Goal: Navigation & Orientation: Find specific page/section

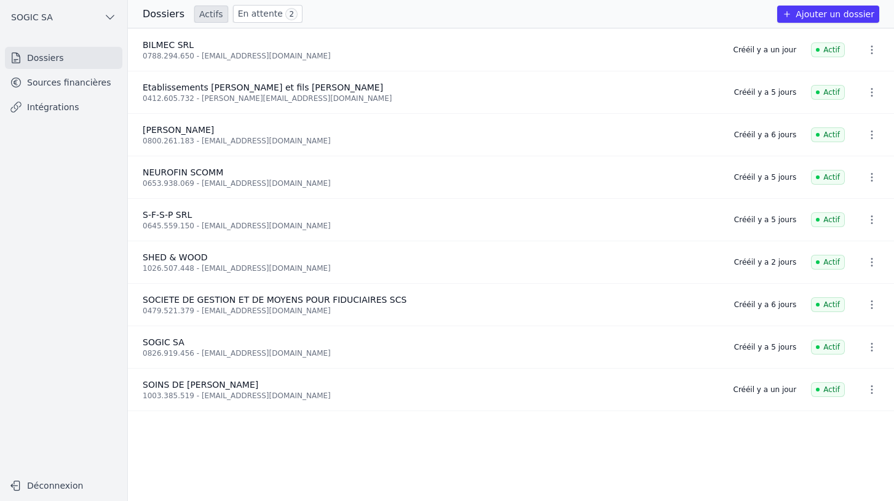
click at [60, 16] on button "SOGIC SA" at bounding box center [63, 17] width 117 height 20
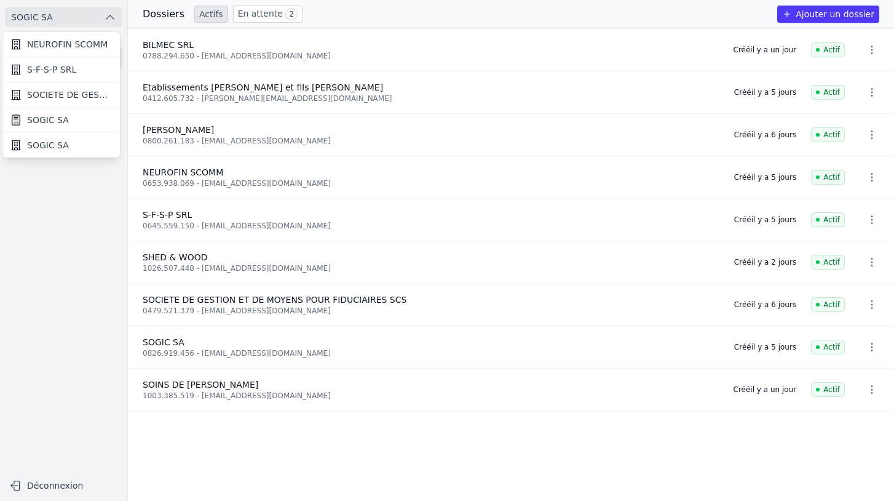
click at [173, 266] on div at bounding box center [447, 250] width 894 height 501
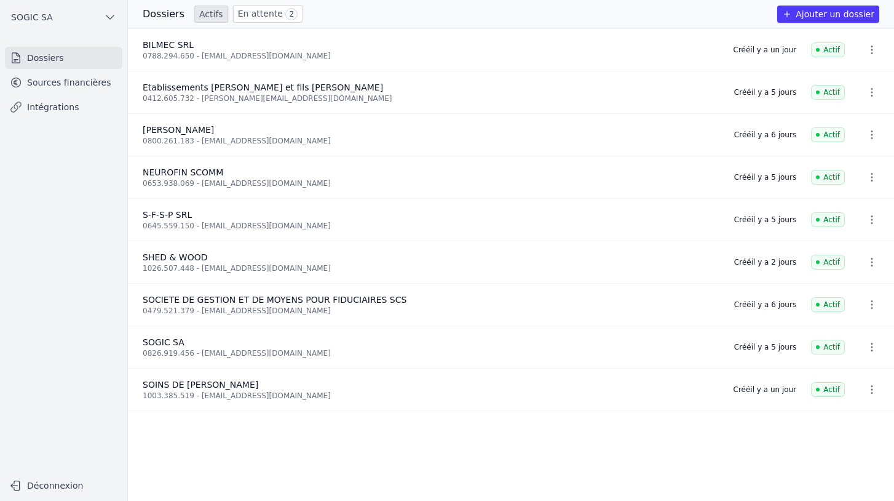
click at [77, 84] on link "Sources financières" at bounding box center [63, 82] width 117 height 22
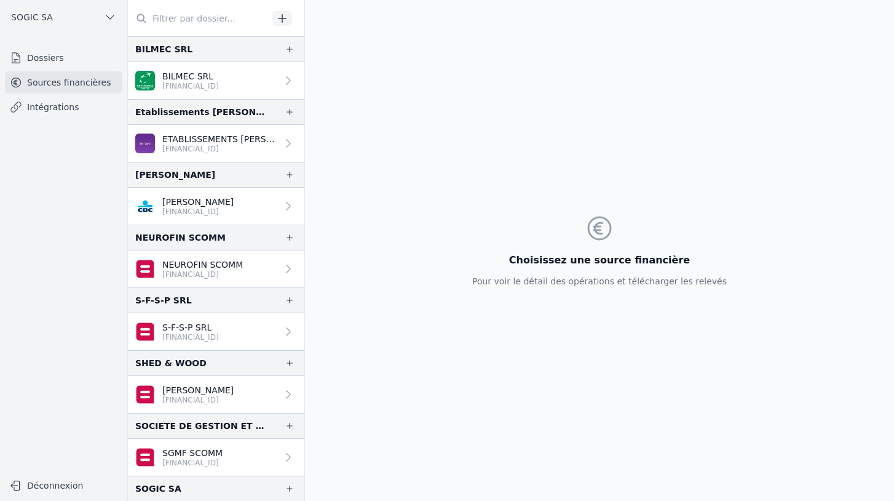
click at [197, 395] on p "[FINANCIAL_ID]" at bounding box center [197, 400] width 71 height 10
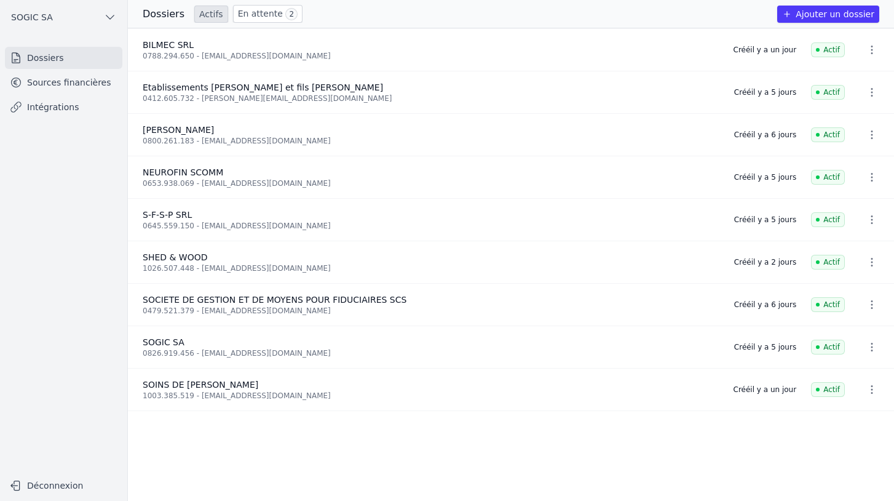
click at [62, 85] on link "Sources financières" at bounding box center [63, 82] width 117 height 22
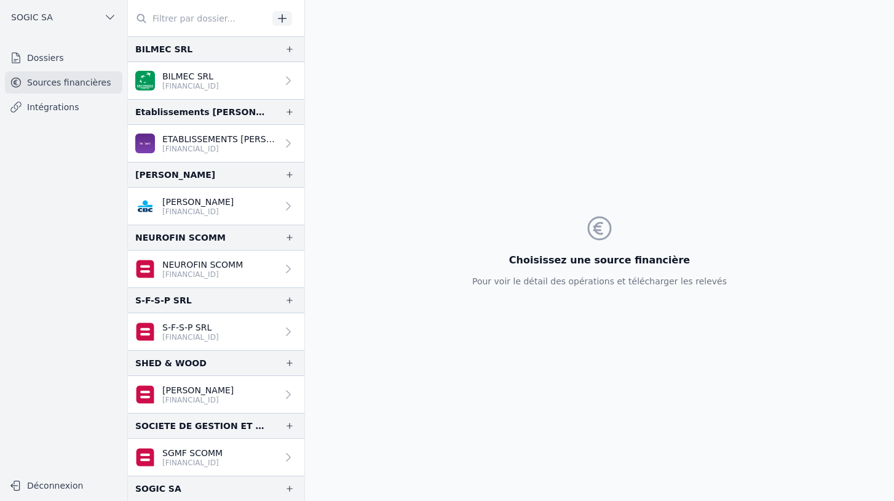
click at [186, 392] on p "[PERSON_NAME]" at bounding box center [197, 390] width 71 height 12
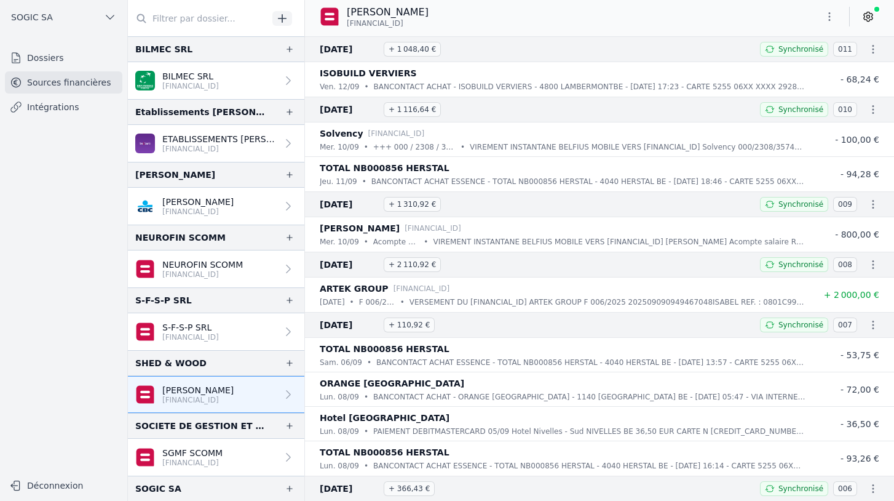
click at [31, 106] on link "Intégrations" at bounding box center [63, 107] width 117 height 22
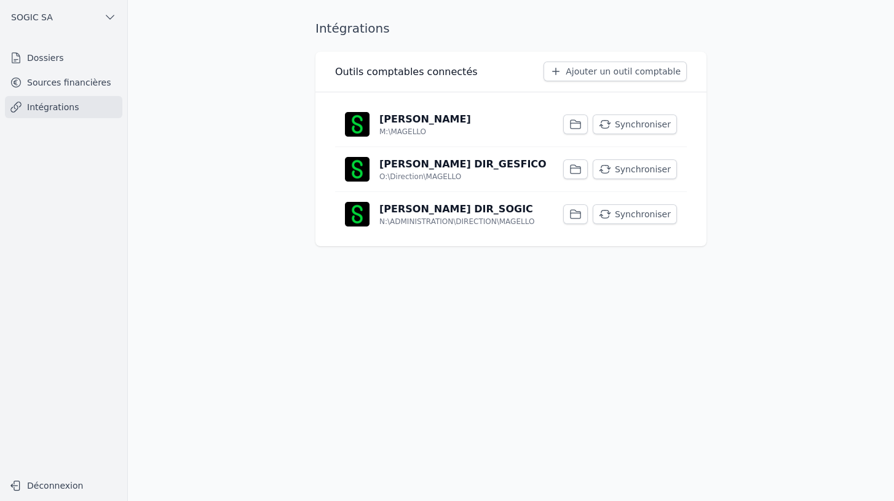
click at [42, 82] on link "Sources financières" at bounding box center [63, 82] width 117 height 22
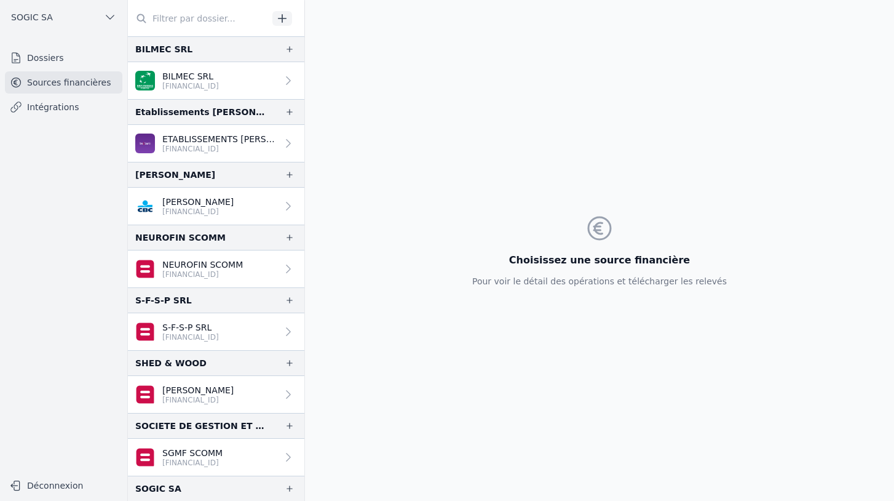
scroll to position [74, 0]
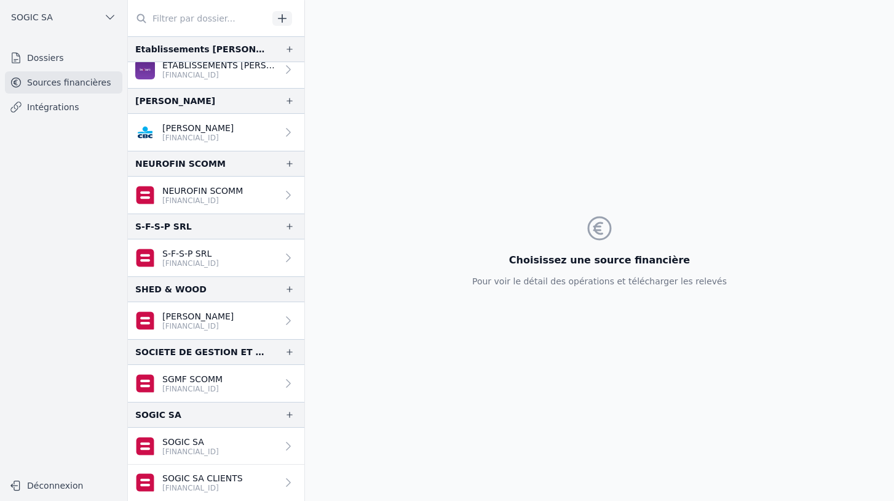
click at [192, 374] on p "SGMF SCOMM" at bounding box center [192, 379] width 60 height 12
